Goal: Information Seeking & Learning: Learn about a topic

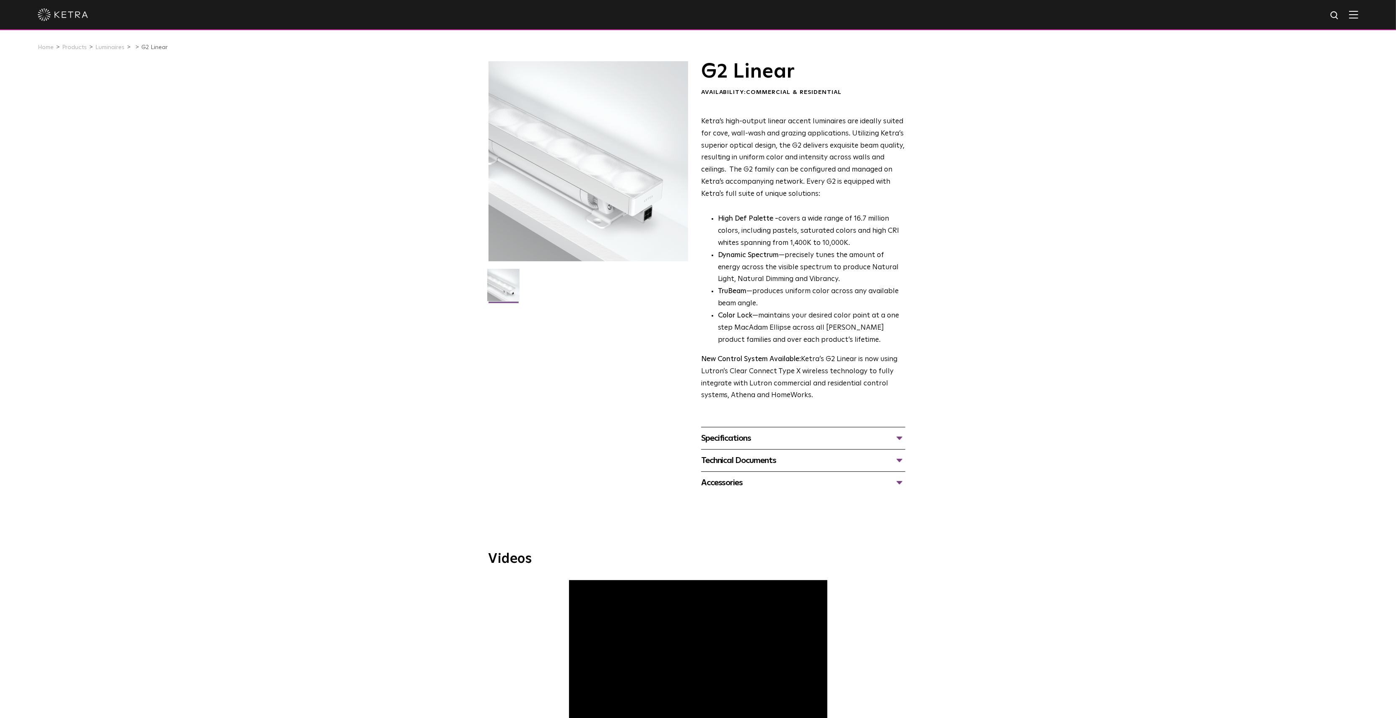
click at [586, 226] on div at bounding box center [589, 161] width 200 height 200
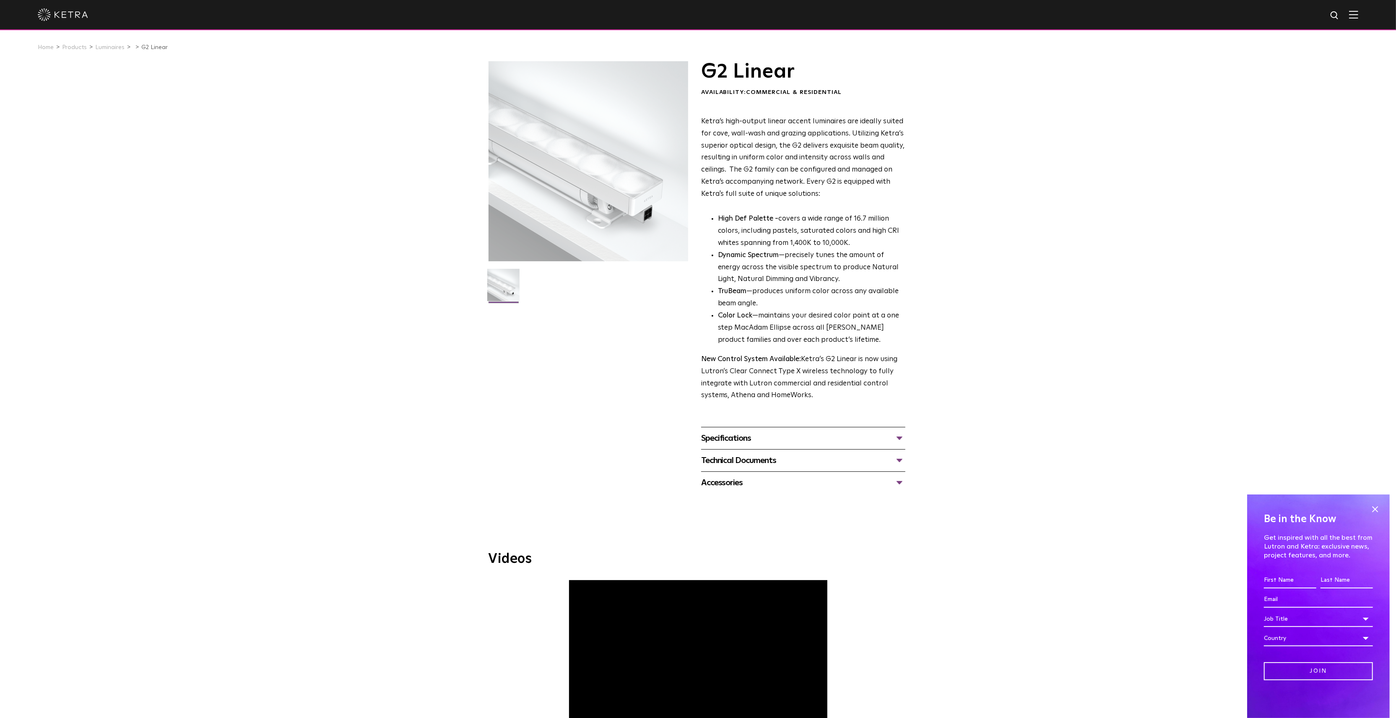
click at [508, 290] on img at bounding box center [503, 288] width 32 height 39
click at [558, 221] on div at bounding box center [589, 161] width 200 height 200
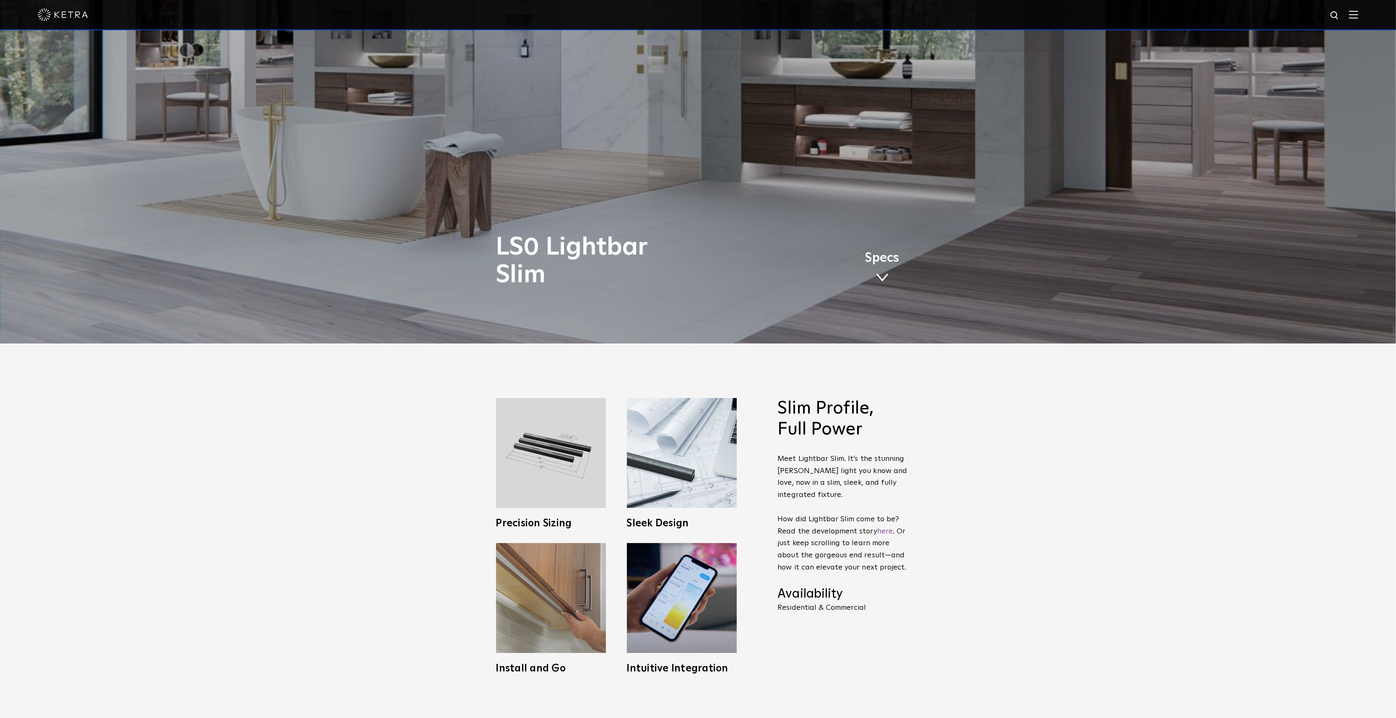
scroll to position [391, 0]
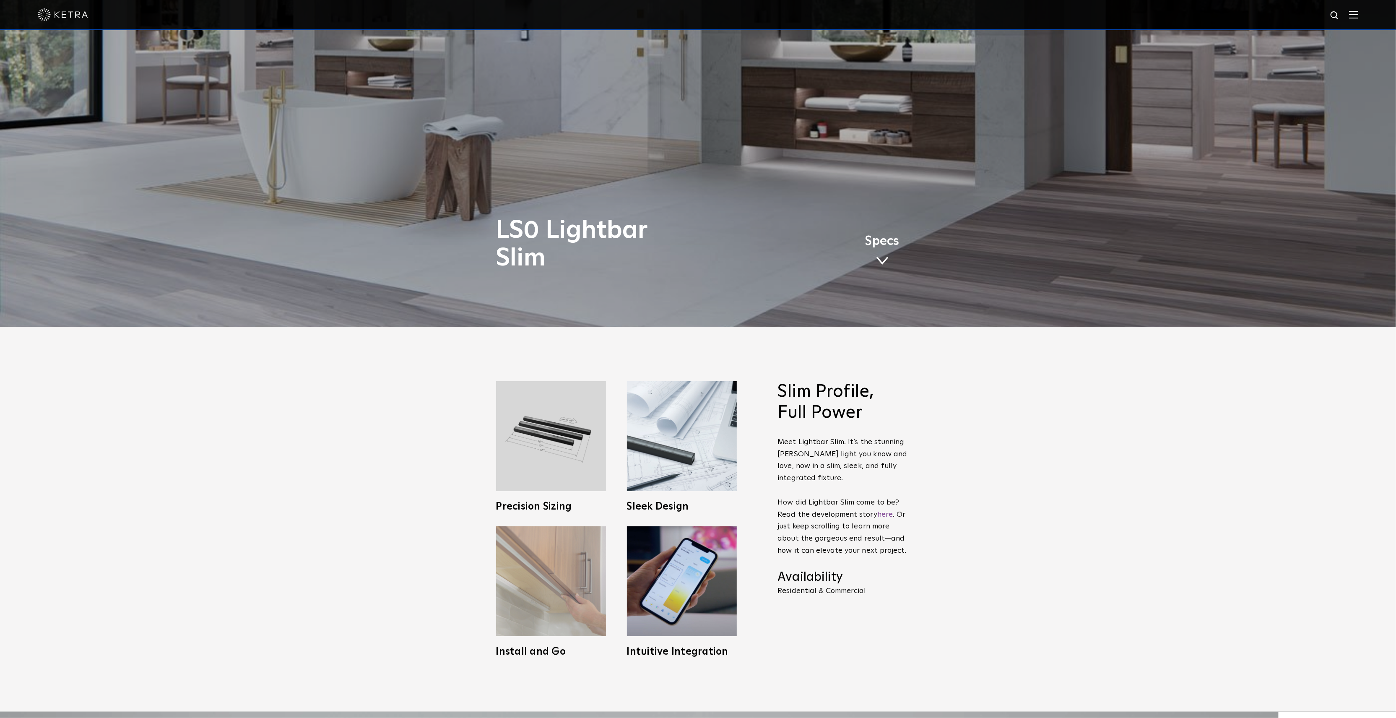
click at [531, 565] on img at bounding box center [551, 581] width 110 height 110
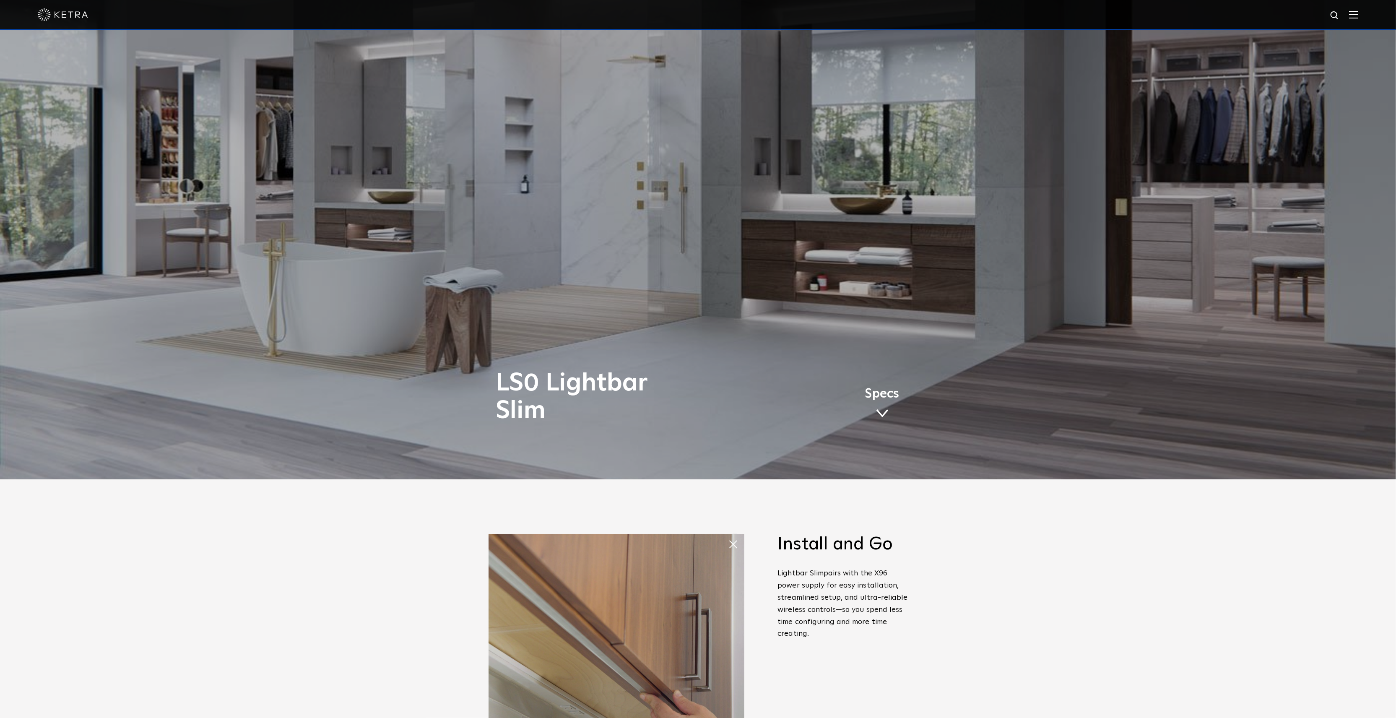
scroll to position [168, 0]
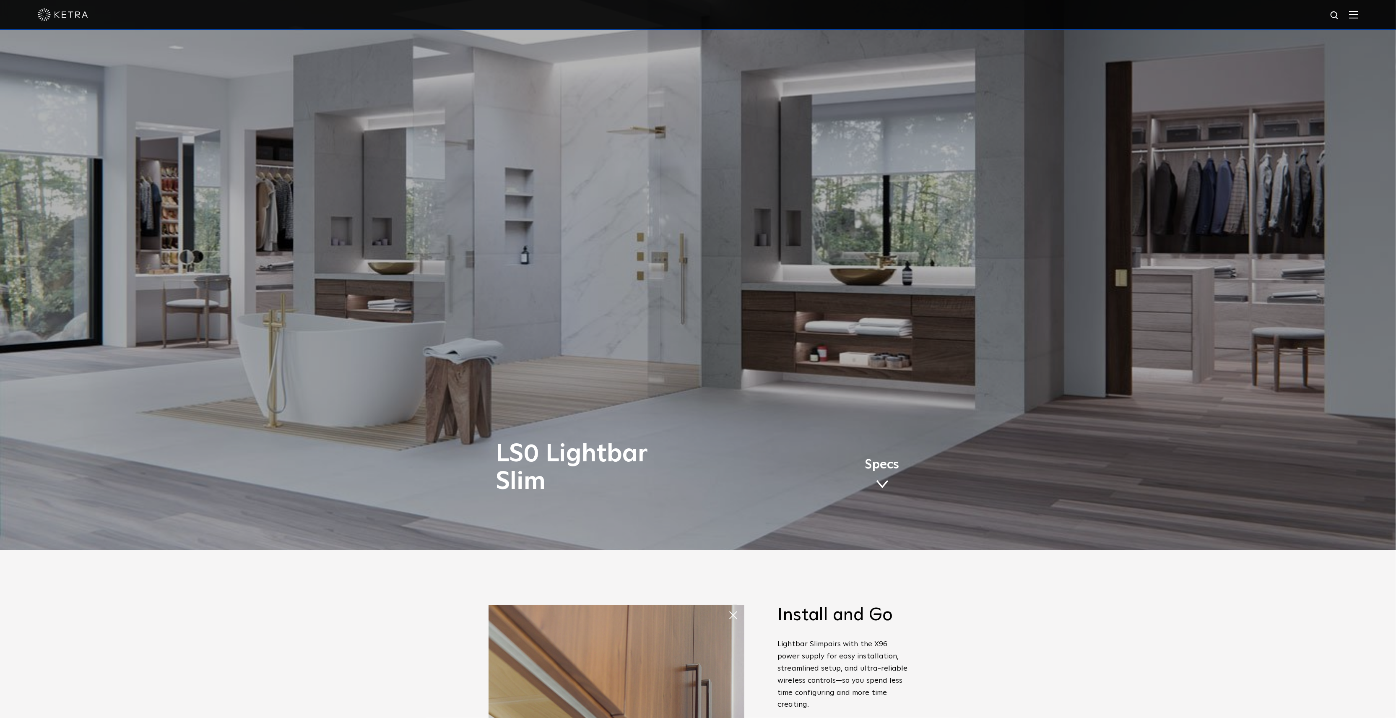
click at [915, 284] on div "LS0 Lightbar Slim Specs" at bounding box center [698, 191] width 1396 height 718
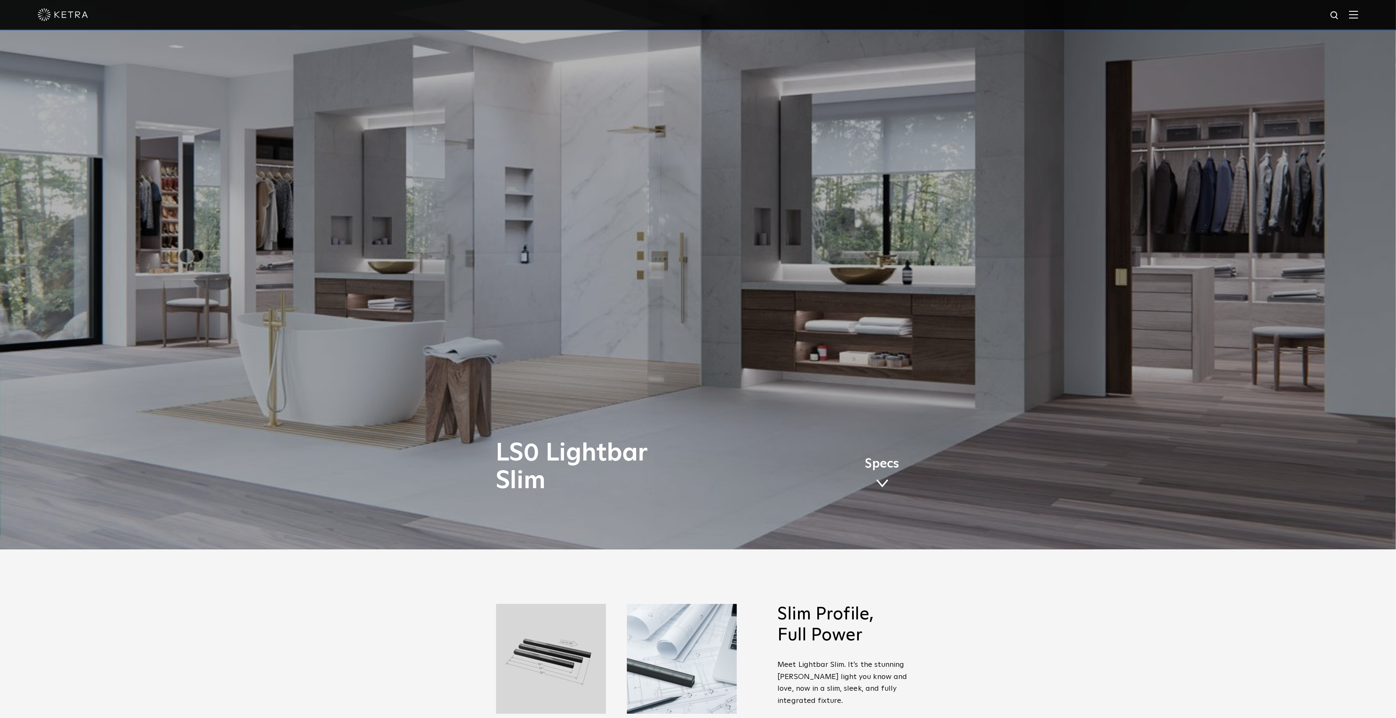
scroll to position [503, 0]
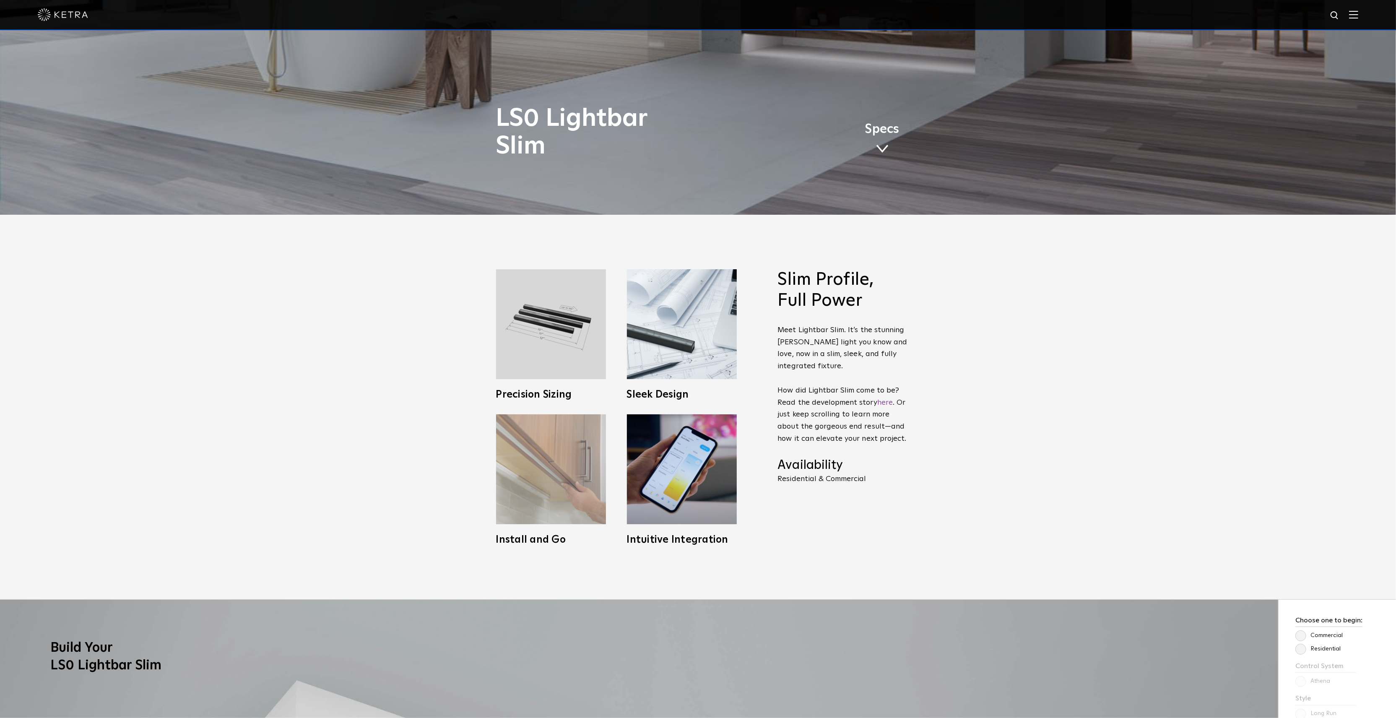
click at [555, 494] on img at bounding box center [551, 469] width 110 height 110
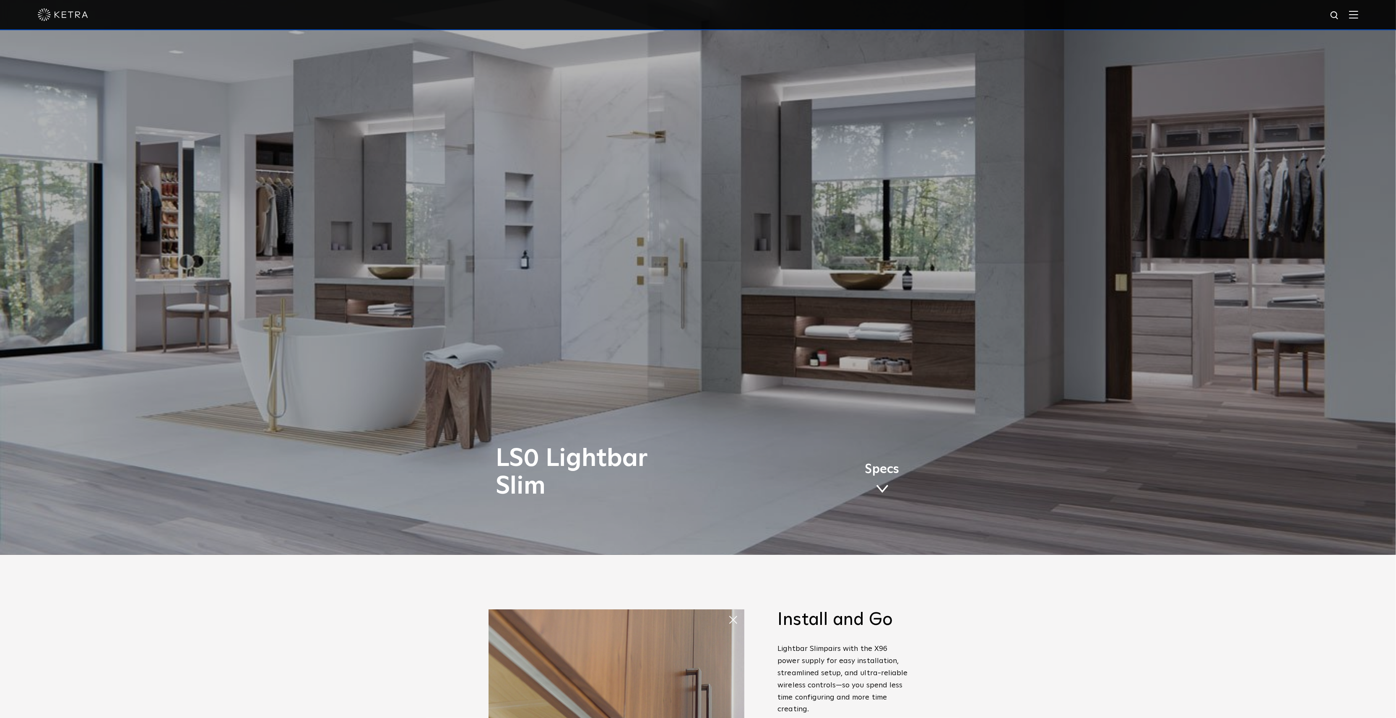
scroll to position [112, 0]
